Goal: Check status: Check status

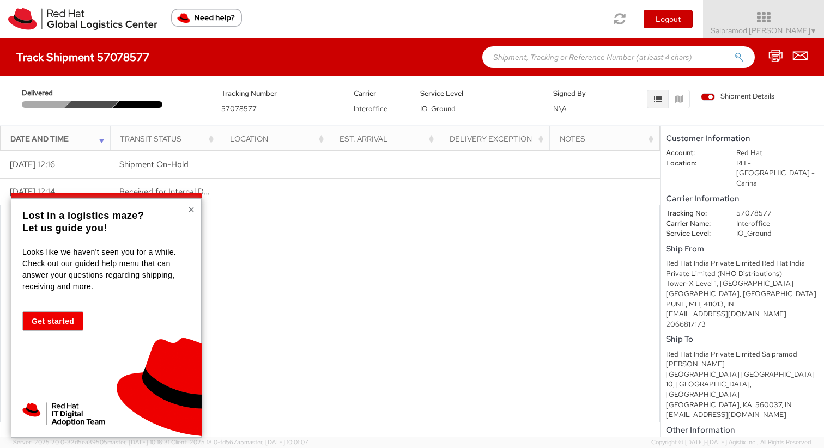
click at [191, 210] on button "×" at bounding box center [191, 209] width 7 height 11
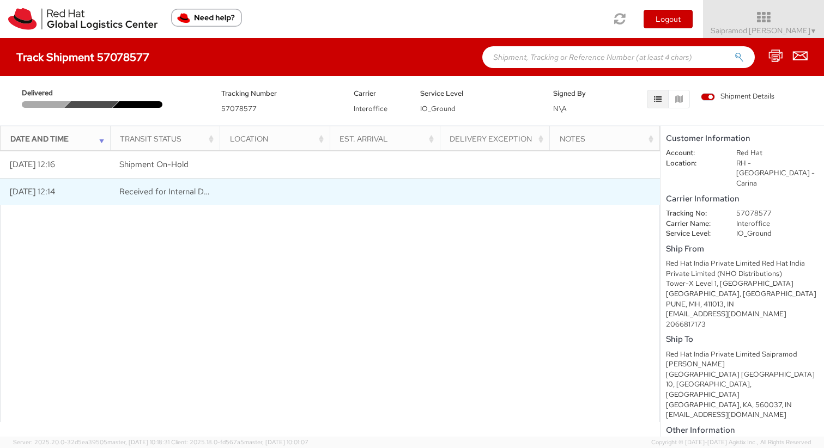
click at [174, 190] on span "Received for Internal Delivery" at bounding box center [172, 191] width 107 height 11
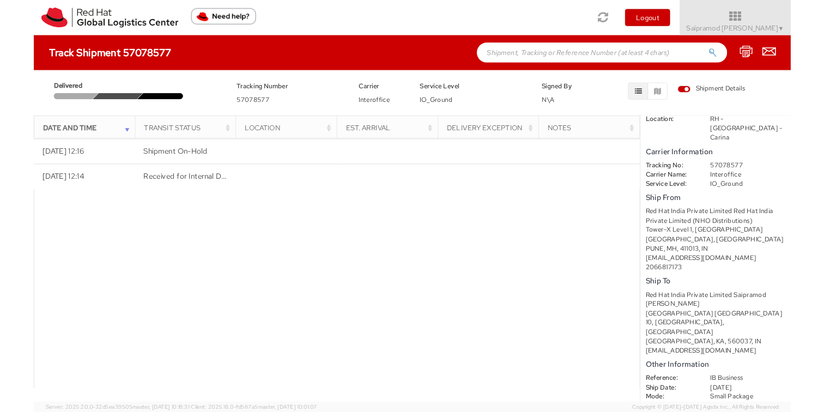
scroll to position [44, 0]
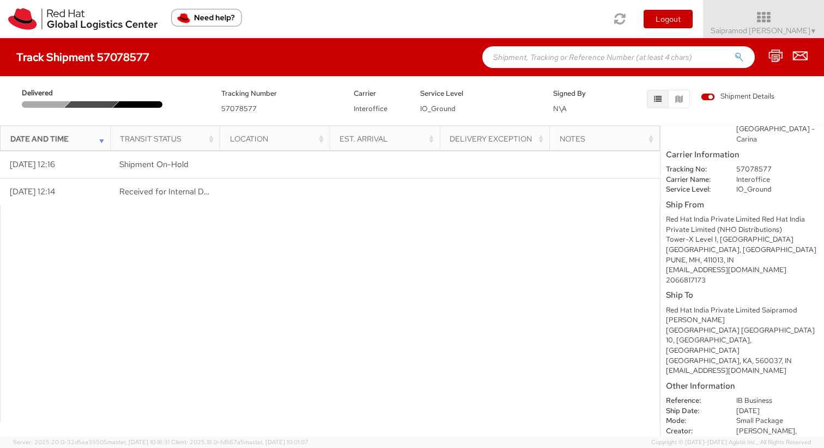
drag, startPoint x: 790, startPoint y: 423, endPoint x: 729, endPoint y: 421, distance: 61.0
click at [749, 426] on dd "[PERSON_NAME], [EMAIL_ADDRESS][DOMAIN_NAME]" at bounding box center [777, 441] width 99 height 31
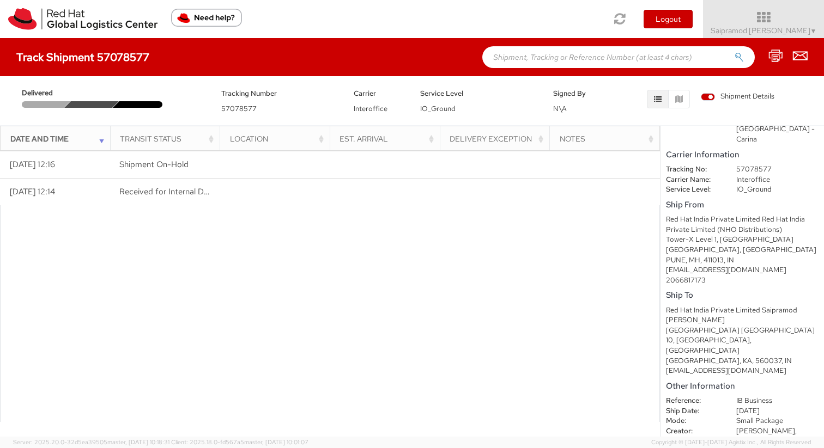
click at [747, 426] on span "[PERSON_NAME]," at bounding box center [766, 430] width 60 height 9
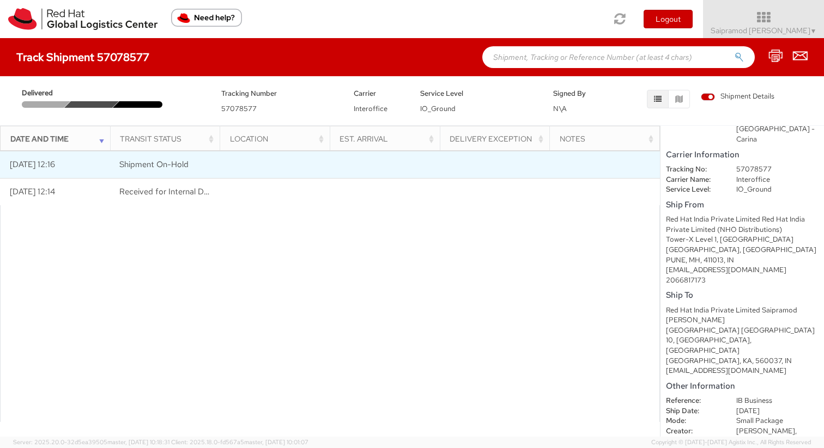
click at [62, 167] on td "[DATE] 12:16" at bounding box center [55, 164] width 110 height 27
click at [151, 173] on td "Shipment On-Hold" at bounding box center [165, 164] width 110 height 27
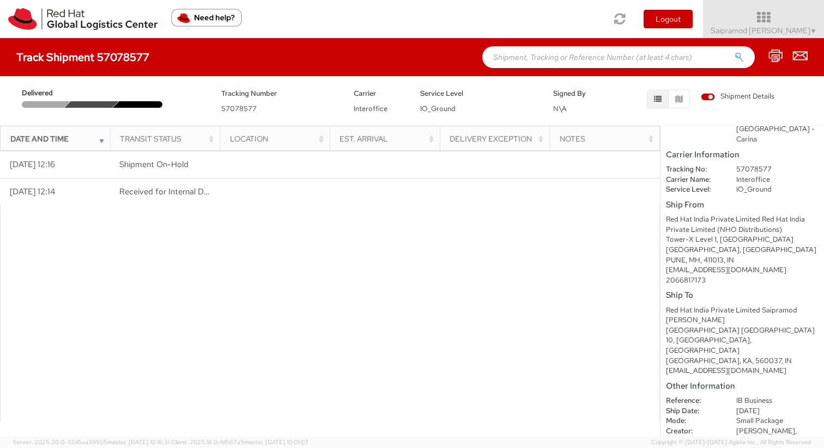
click at [91, 108] on div "Delivered Tracking Number 57078577 Carrier Interoffice Service Level IO_Ground …" at bounding box center [411, 98] width 807 height 33
click at [231, 114] on div "Delivered Tracking Number 57078577 Carrier Interoffice Service Level IO_Ground …" at bounding box center [412, 98] width 824 height 44
click at [551, 109] on div "Signed By N\A" at bounding box center [578, 100] width 66 height 27
click at [712, 99] on span "Shipment Details" at bounding box center [737, 97] width 74 height 10
click at [0, 0] on input "Shipment Details" at bounding box center [0, 0] width 0 height 0
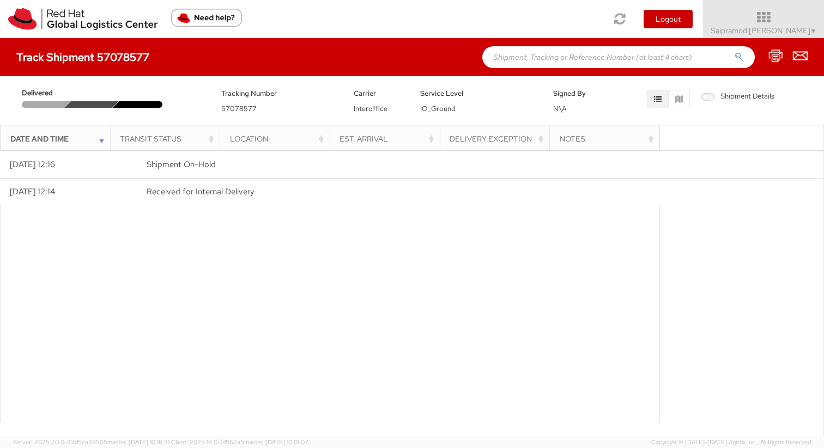
click at [712, 99] on span "Shipment Details" at bounding box center [737, 97] width 74 height 10
click at [0, 0] on input "Shipment Details" at bounding box center [0, 0] width 0 height 0
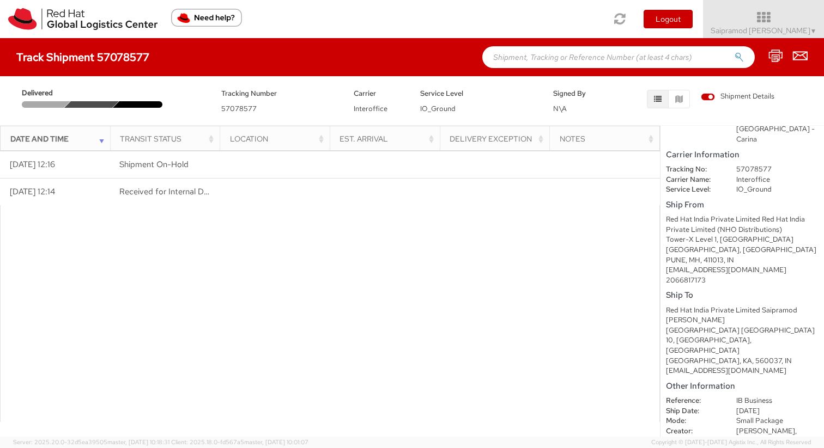
click at [712, 99] on span "Shipment Details" at bounding box center [737, 97] width 74 height 10
click at [0, 0] on input "Shipment Details" at bounding box center [0, 0] width 0 height 0
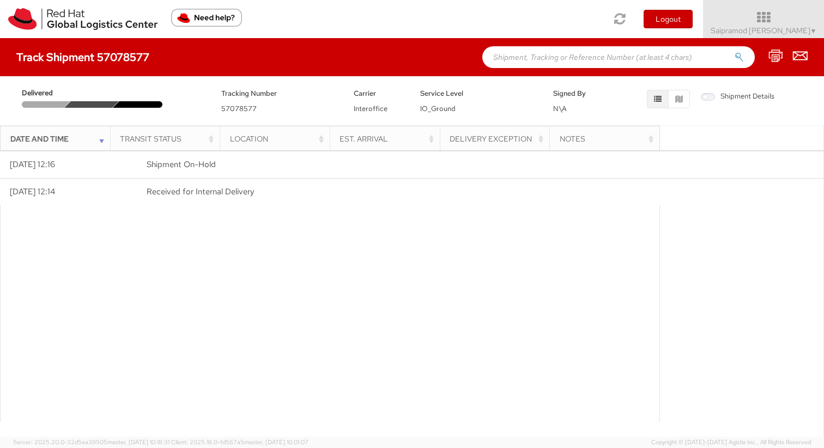
click at [712, 99] on span "Shipment Details" at bounding box center [737, 97] width 74 height 10
click at [0, 0] on input "Shipment Details" at bounding box center [0, 0] width 0 height 0
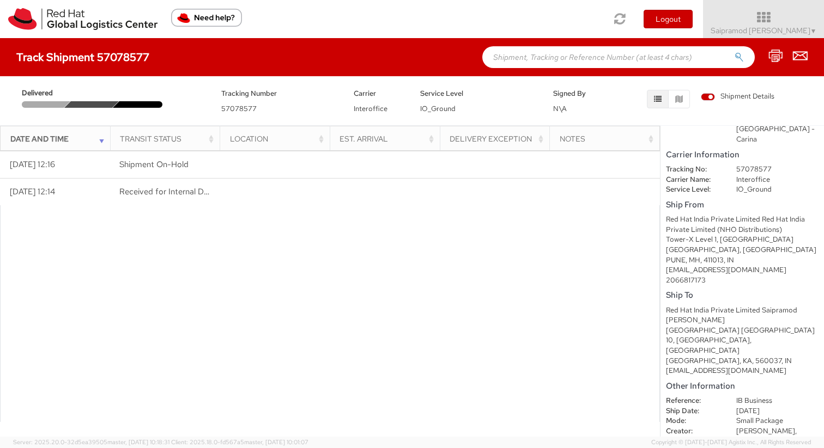
click at [712, 99] on span "Shipment Details" at bounding box center [737, 97] width 74 height 10
click at [0, 0] on input "Shipment Details" at bounding box center [0, 0] width 0 height 0
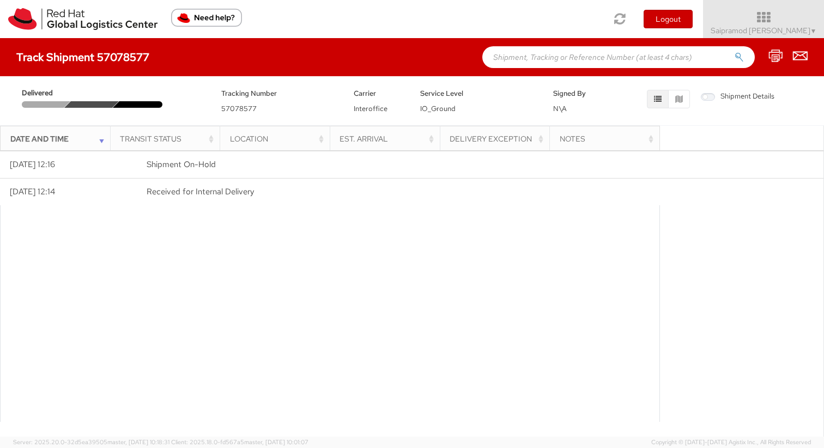
click at [712, 99] on span "Shipment Details" at bounding box center [737, 97] width 74 height 10
click at [0, 0] on input "Shipment Details" at bounding box center [0, 0] width 0 height 0
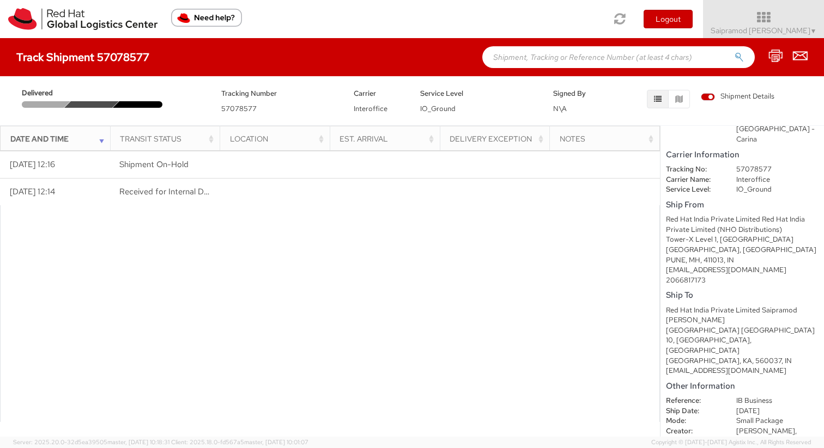
click at [88, 108] on div "Delivered Tracking Number 57078577 Carrier Interoffice Service Level IO_Ground …" at bounding box center [411, 98] width 807 height 33
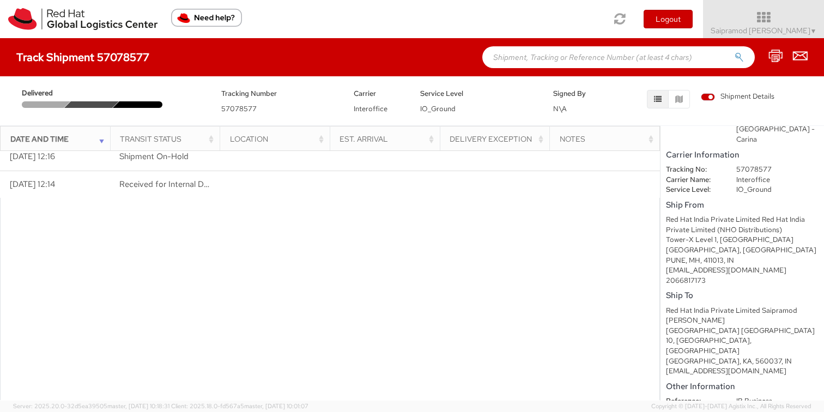
scroll to position [0, 0]
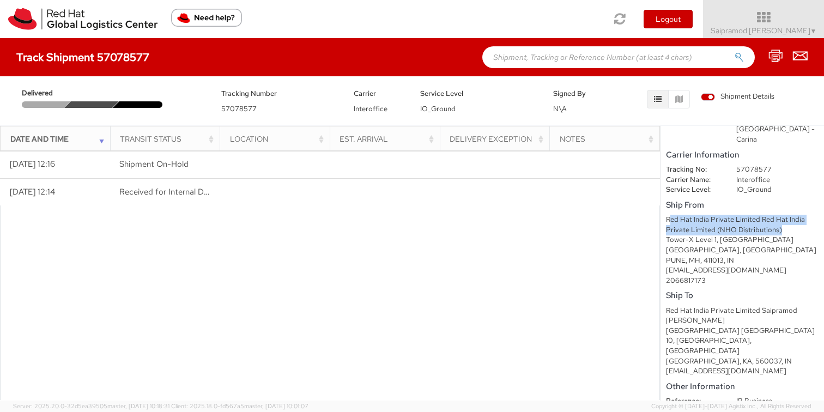
drag, startPoint x: 669, startPoint y: 199, endPoint x: 782, endPoint y: 206, distance: 112.9
click at [782, 215] on div "Red Hat India Private Limited Red Hat India Private Limited (NHO Distributions)" at bounding box center [742, 225] width 153 height 20
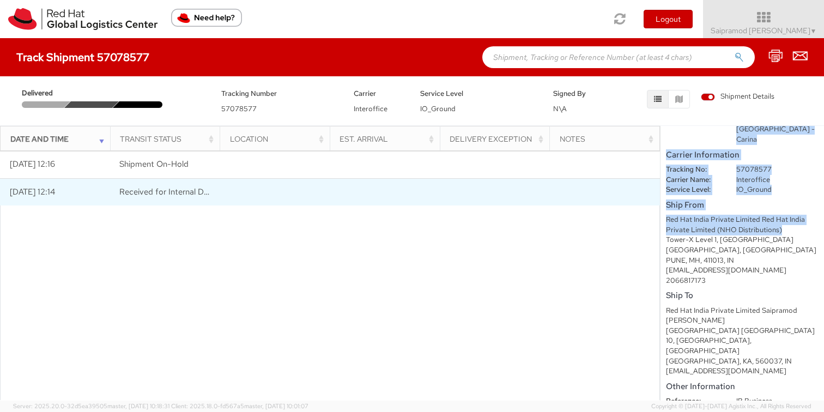
drag, startPoint x: 782, startPoint y: 210, endPoint x: 659, endPoint y: 199, distance: 123.6
click at [659, 199] on div "Date and Time Transit Status Location Est. Arrival Delivery Exception Notes Loa…" at bounding box center [412, 262] width 824 height 275
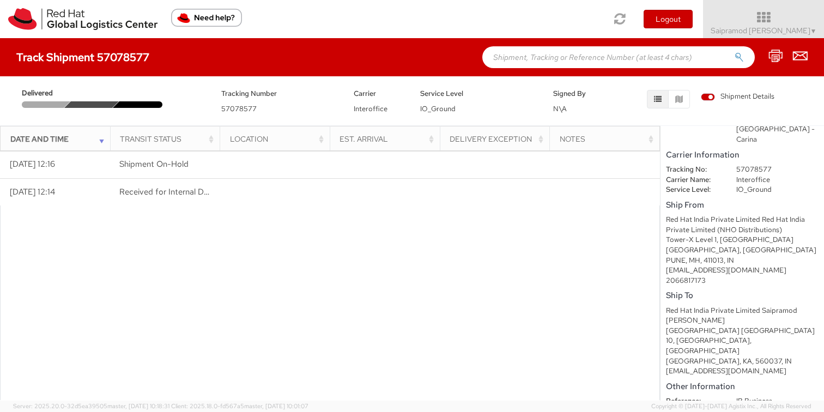
click at [697, 215] on div "Red Hat India Private Limited Red Hat India Private Limited (NHO Distributions)" at bounding box center [742, 225] width 153 height 20
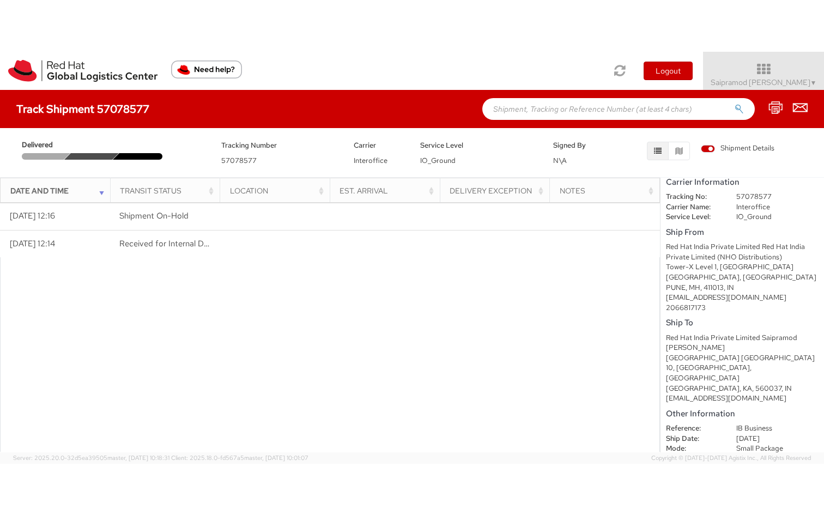
scroll to position [81, 0]
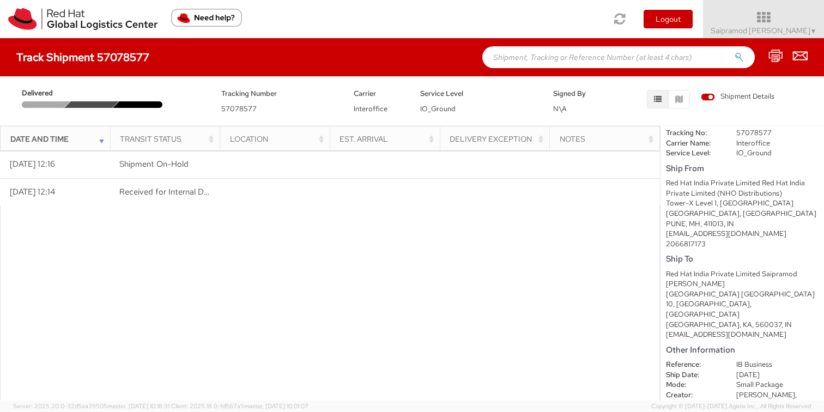
click at [697, 229] on div "[EMAIL_ADDRESS][DOMAIN_NAME]" at bounding box center [742, 234] width 153 height 10
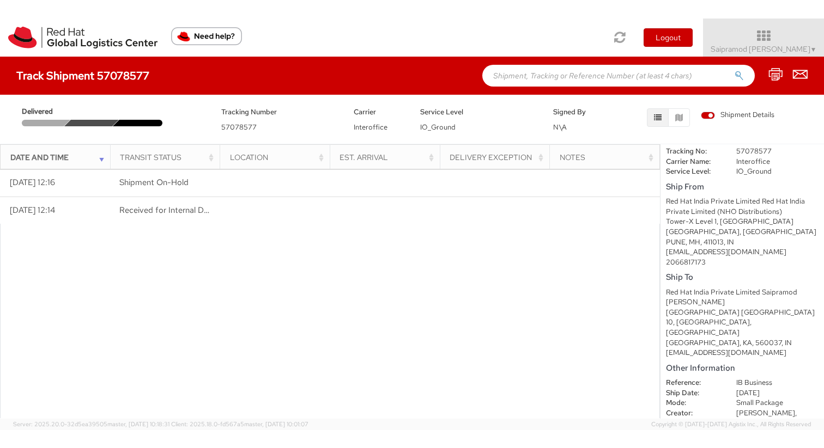
scroll to position [0, 0]
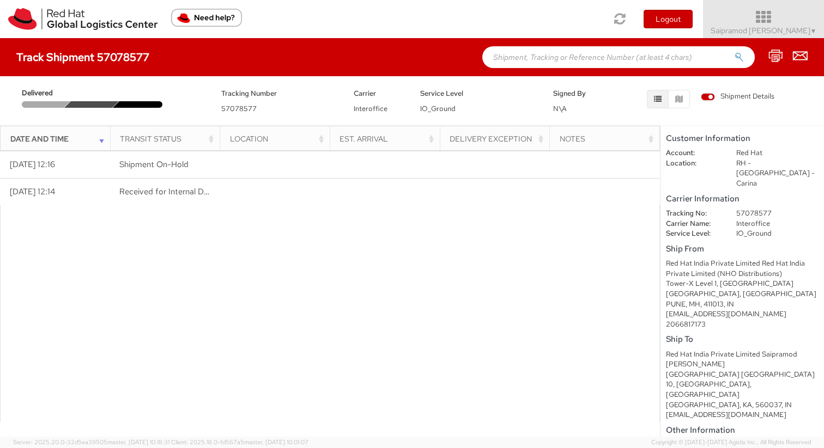
click at [775, 26] on span "Saipramod [PERSON_NAME] ▼" at bounding box center [763, 31] width 106 height 10
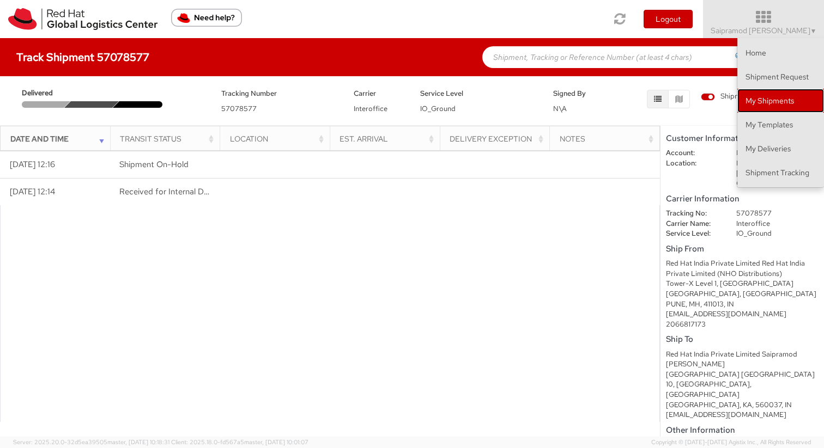
click at [769, 105] on link "My Shipments" at bounding box center [780, 101] width 87 height 24
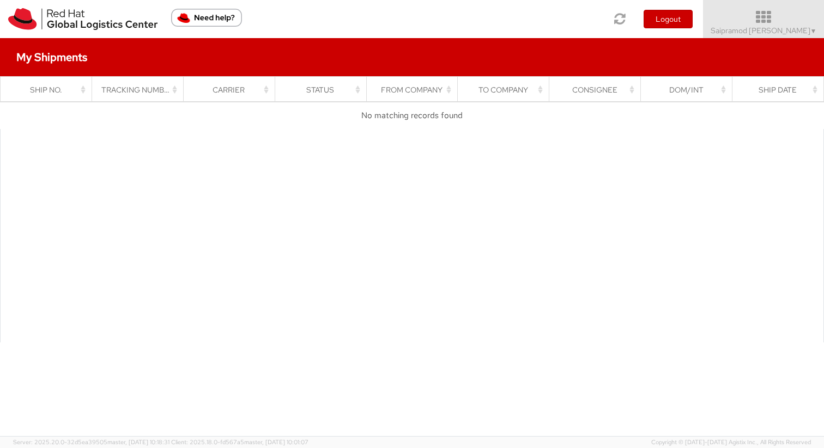
click at [787, 17] on icon at bounding box center [762, 17] width 139 height 15
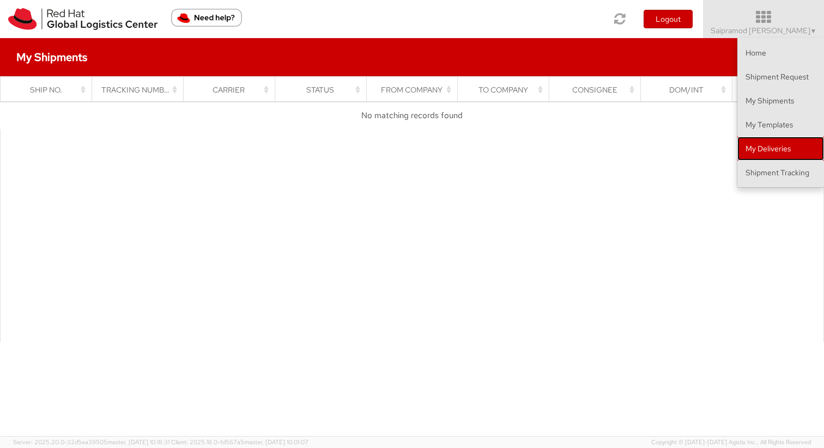
click at [780, 153] on link "My Deliveries" at bounding box center [780, 149] width 87 height 24
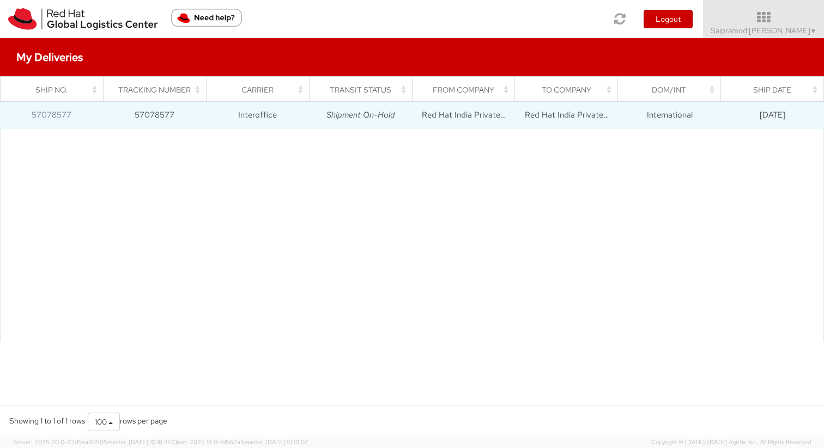
drag, startPoint x: 749, startPoint y: 114, endPoint x: 823, endPoint y: 120, distance: 73.7
click at [823, 120] on td "[DATE]" at bounding box center [772, 115] width 103 height 27
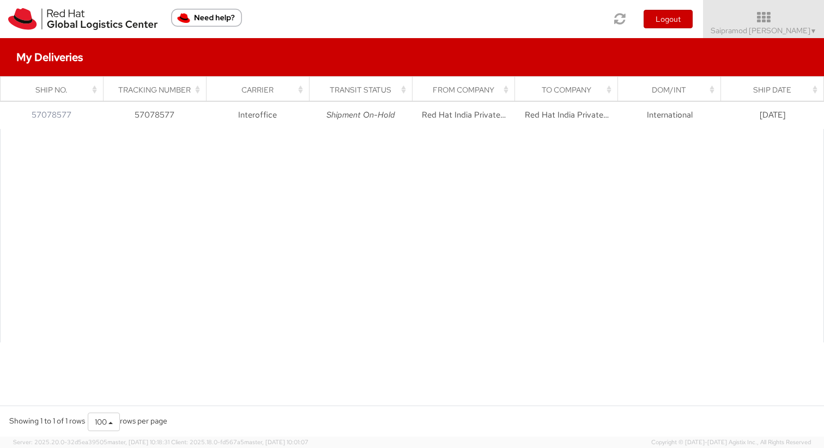
click at [667, 168] on div at bounding box center [412, 236] width 824 height 214
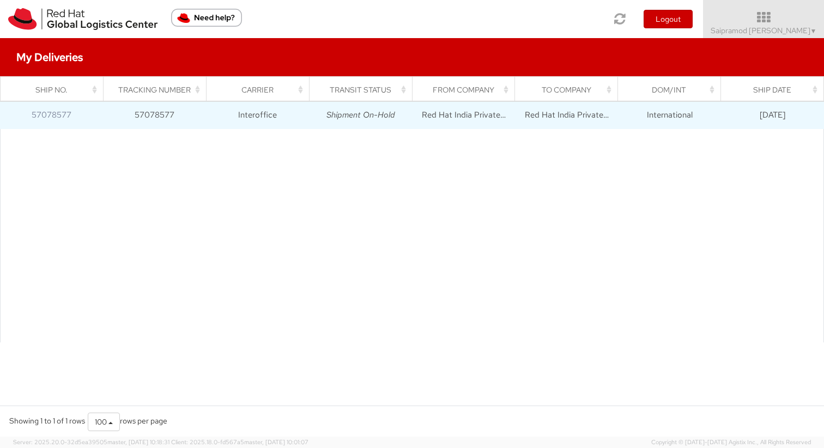
click at [656, 119] on td "International" at bounding box center [669, 115] width 103 height 27
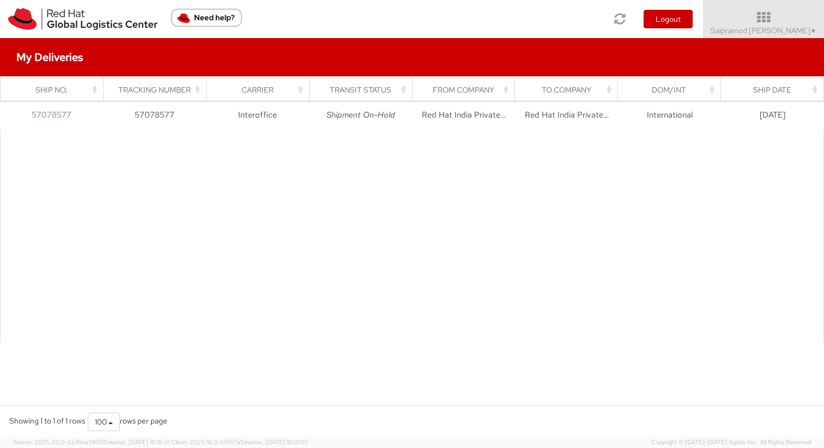
click at [663, 82] on th "Dom/Int" at bounding box center [669, 90] width 103 height 26
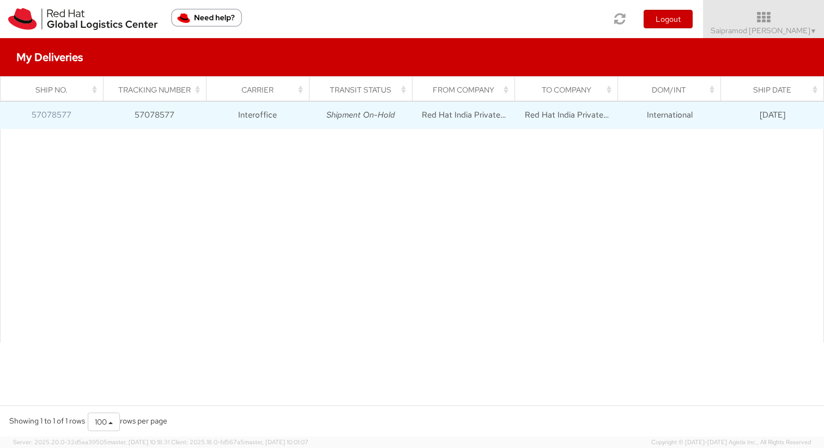
click at [665, 114] on td "International" at bounding box center [669, 115] width 103 height 27
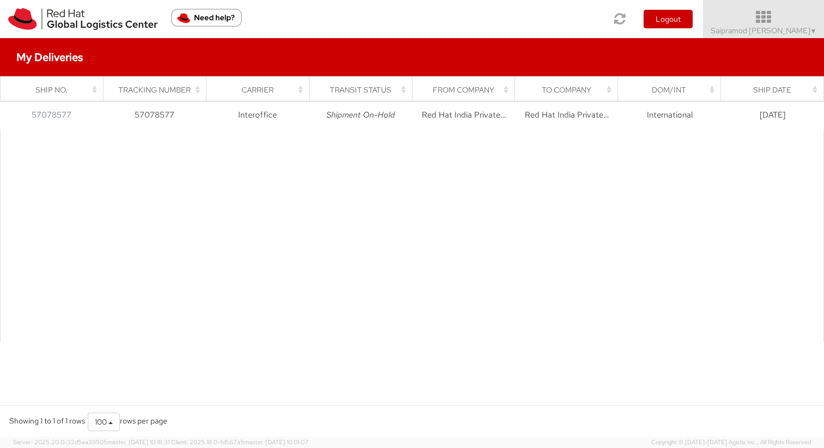
click at [788, 21] on icon at bounding box center [762, 17] width 139 height 15
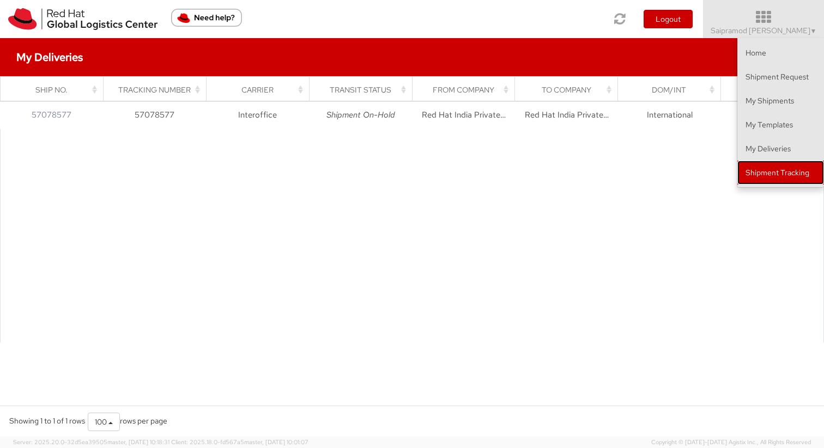
click at [782, 168] on link "Shipment Tracking" at bounding box center [780, 173] width 87 height 24
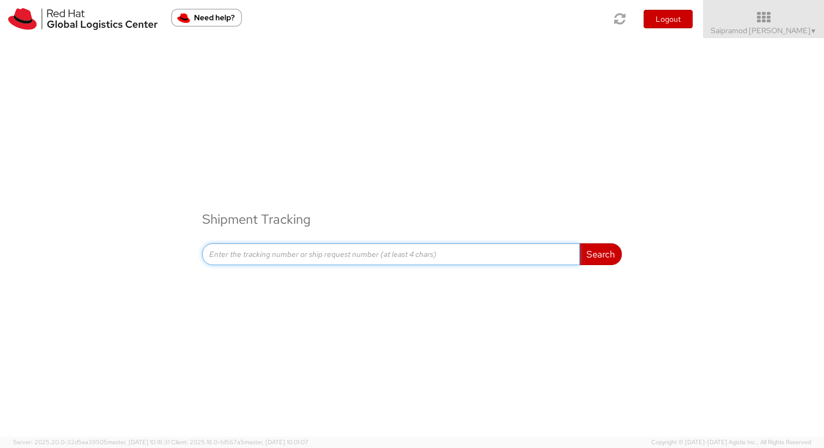
click at [302, 251] on input at bounding box center [390, 254] width 377 height 22
paste input "oc debug node/master1"
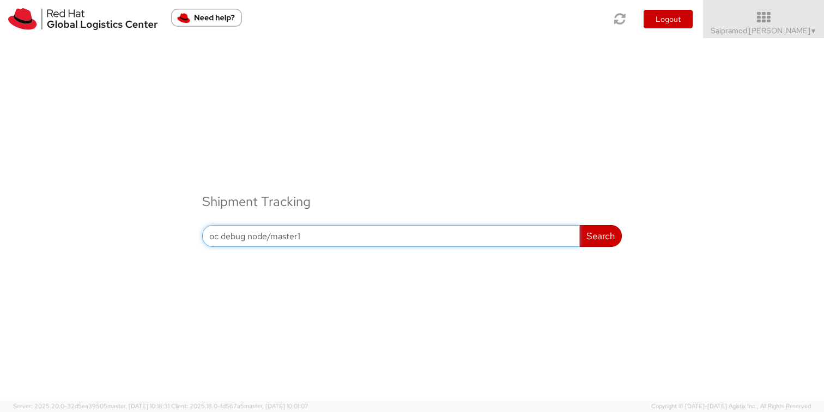
click at [272, 231] on input "oc debug node/master1" at bounding box center [390, 236] width 377 height 22
paste input "57078577"
type input "57078577"
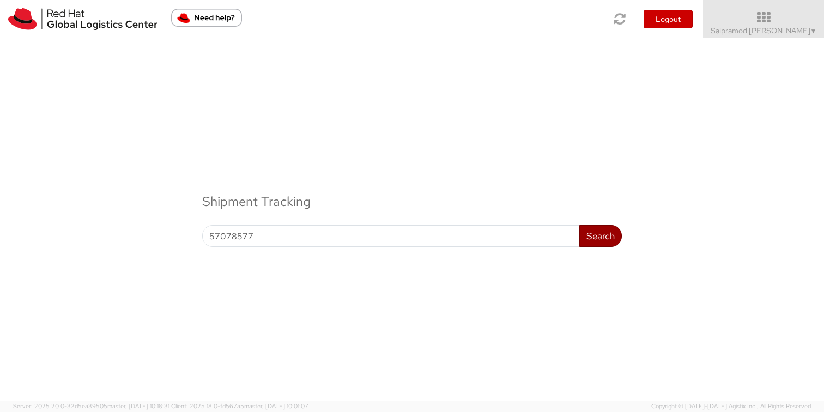
click at [611, 229] on button "Search" at bounding box center [600, 236] width 42 height 22
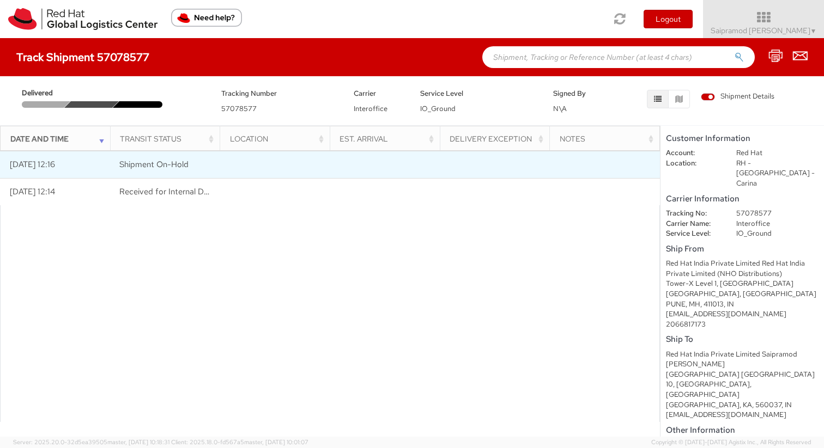
click at [229, 170] on td at bounding box center [275, 164] width 110 height 27
click at [50, 166] on td "[DATE] 12:16" at bounding box center [55, 164] width 110 height 27
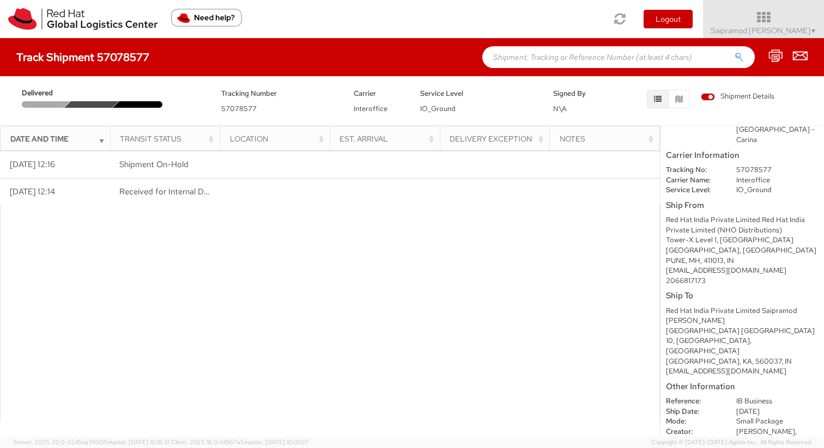
scroll to position [44, 0]
